Goal: Information Seeking & Learning: Learn about a topic

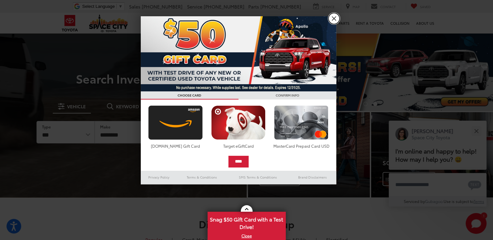
click at [332, 20] on link "X" at bounding box center [333, 18] width 11 height 11
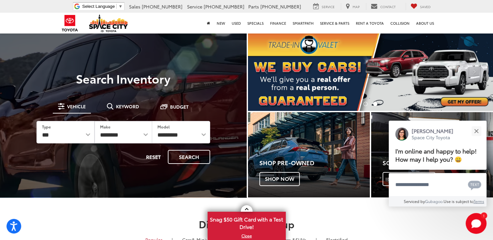
click at [164, 25] on div "New New Vehicles Model Line-Up Specials Manufacturer Offers Schedule Test Drive…" at bounding box center [246, 23] width 381 height 21
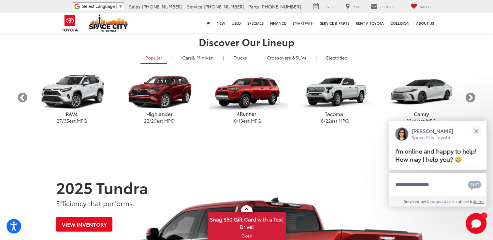
scroll to position [195, 0]
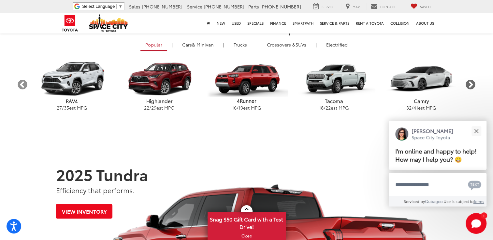
click at [469, 80] on button "Next" at bounding box center [470, 84] width 11 height 11
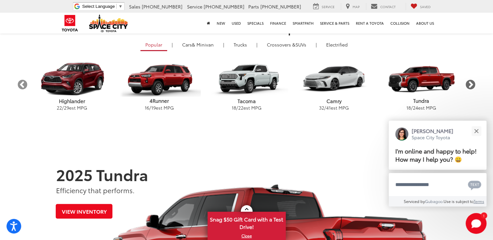
click at [469, 80] on button "Next" at bounding box center [470, 84] width 11 height 11
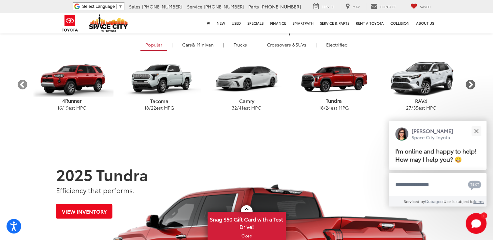
click at [469, 80] on button "Next" at bounding box center [470, 84] width 11 height 11
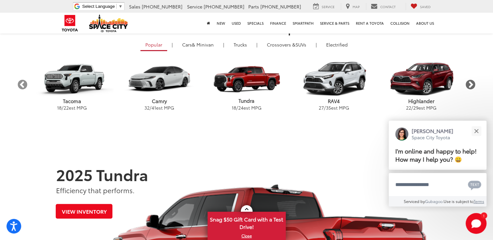
click at [469, 80] on button "Next" at bounding box center [470, 84] width 11 height 11
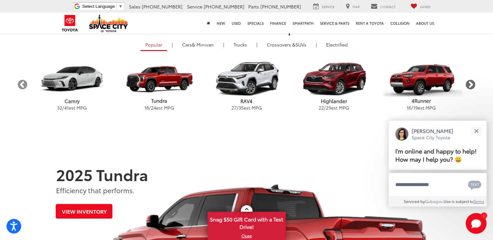
click at [469, 80] on button "Next" at bounding box center [470, 84] width 11 height 11
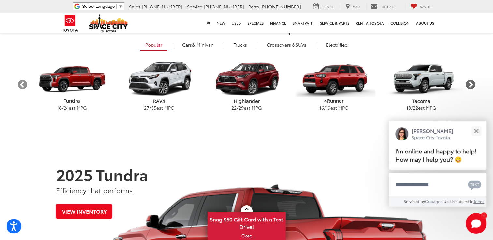
click at [469, 80] on button "Next" at bounding box center [470, 84] width 11 height 11
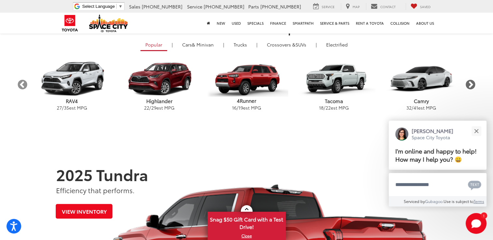
click at [469, 80] on button "Next" at bounding box center [470, 84] width 11 height 11
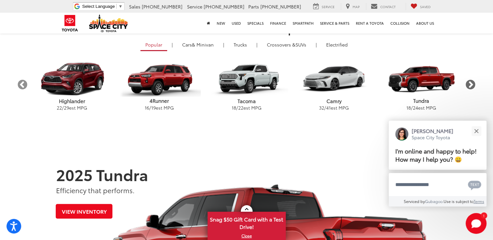
click at [469, 80] on button "Next" at bounding box center [470, 84] width 11 height 11
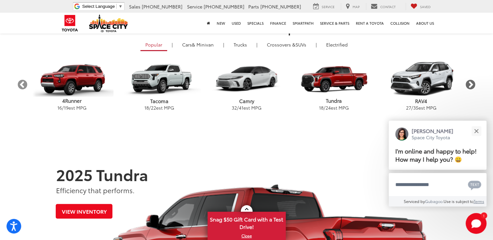
click at [469, 80] on button "Next" at bounding box center [470, 84] width 11 height 11
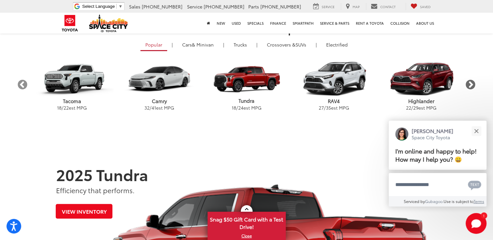
click at [469, 80] on button "Next" at bounding box center [470, 84] width 11 height 11
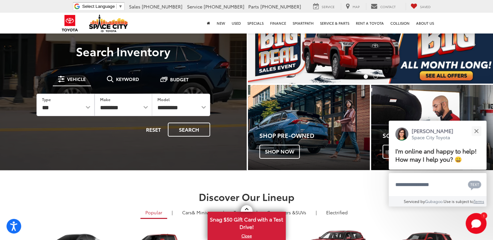
scroll to position [0, 0]
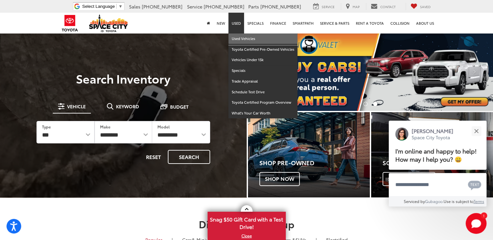
click at [249, 39] on link "Used Vehicles" at bounding box center [262, 39] width 69 height 11
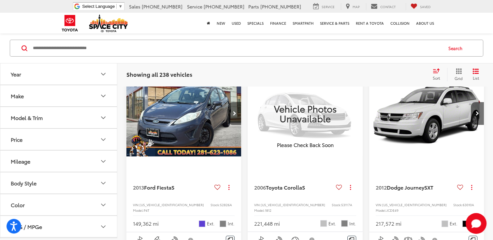
scroll to position [65, 0]
click at [105, 180] on icon "Body Style" at bounding box center [103, 183] width 8 height 8
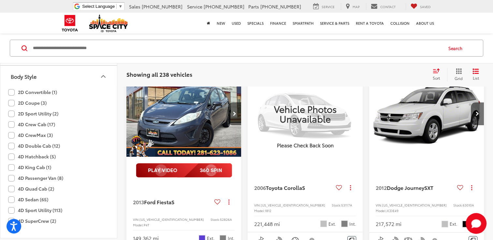
scroll to position [0, 0]
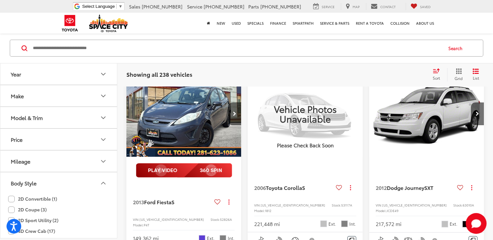
click at [102, 116] on icon "Model & Trim" at bounding box center [103, 118] width 8 height 8
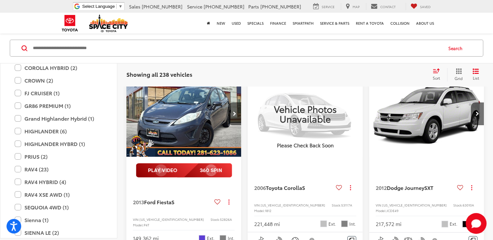
scroll to position [1182, 0]
click at [17, 93] on label "FJ CRUISER (1)" at bounding box center [59, 93] width 88 height 11
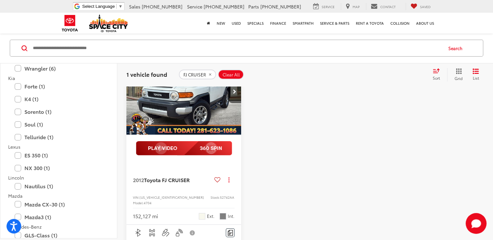
scroll to position [339, 0]
